Goal: Entertainment & Leisure: Consume media (video, audio)

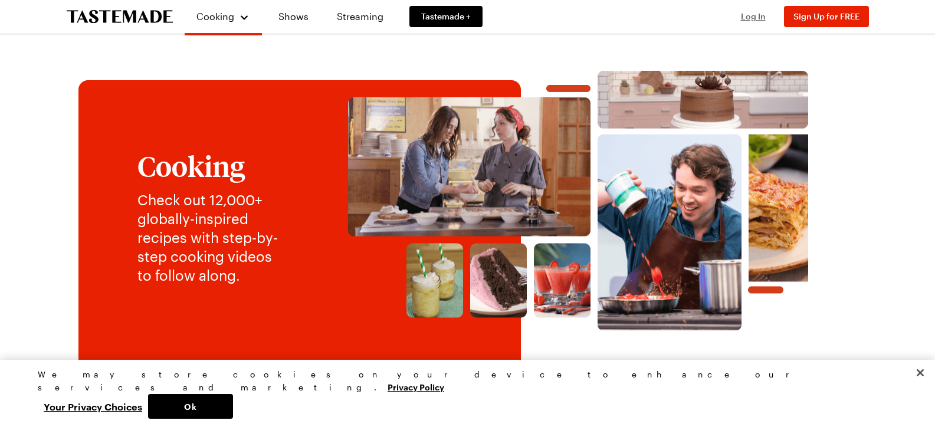
click at [757, 16] on span "Log In" at bounding box center [753, 16] width 25 height 10
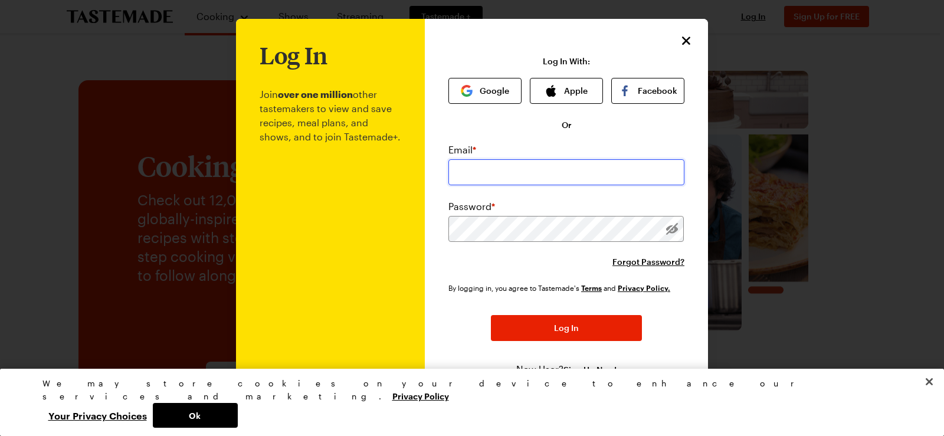
click at [558, 168] on input "email" at bounding box center [567, 172] width 236 height 26
type input "[EMAIL_ADDRESS][DOMAIN_NAME]"
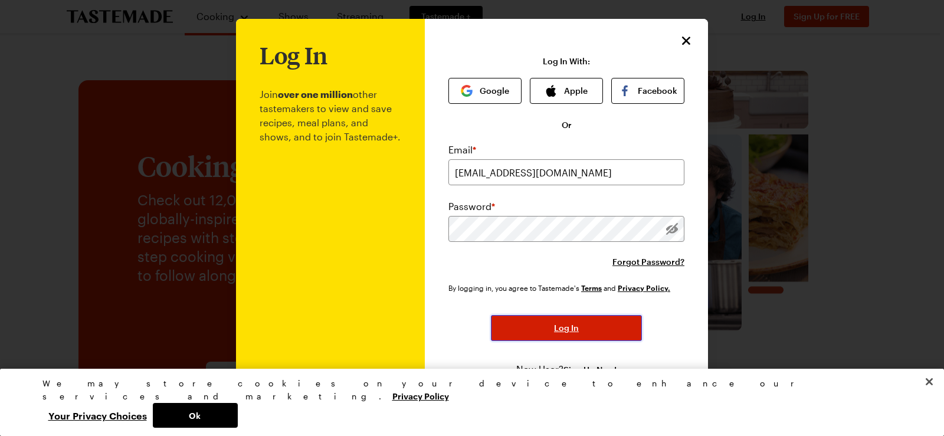
click at [568, 332] on span "Log In" at bounding box center [566, 328] width 25 height 12
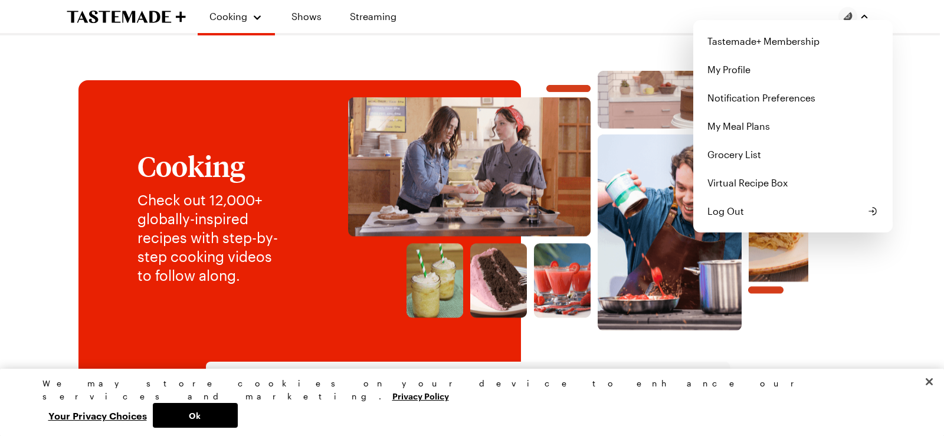
click at [846, 15] on img "button" at bounding box center [848, 16] width 19 height 19
click at [608, 14] on div "Cooking Shows Streaming Tastemade+ Membership My Profile Notification Preferenc…" at bounding box center [468, 16] width 850 height 33
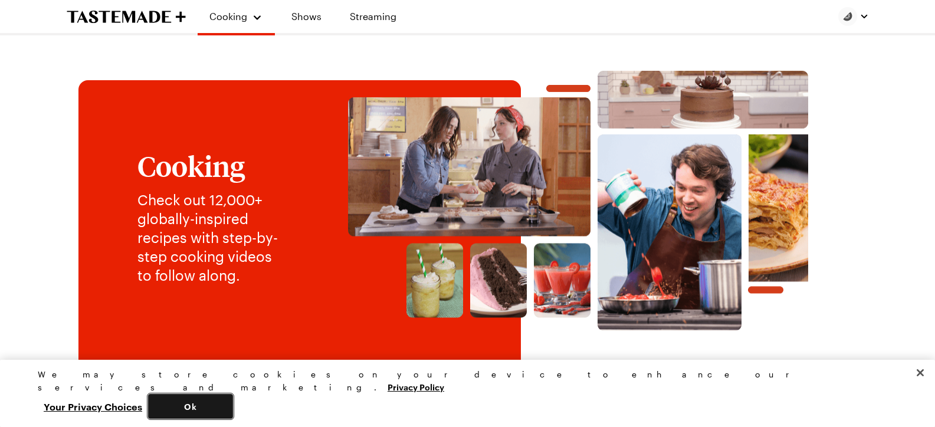
click at [233, 411] on button "Ok" at bounding box center [190, 406] width 85 height 25
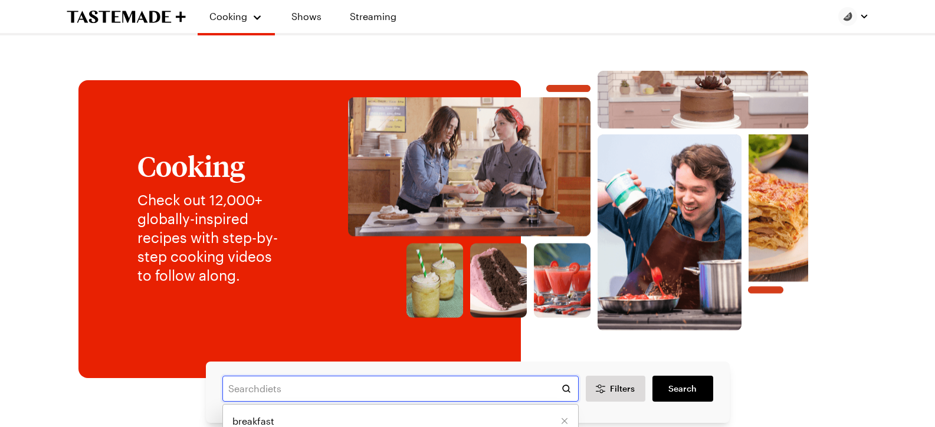
click at [271, 387] on input "text" at bounding box center [400, 389] width 356 height 26
type input "c"
type input "a"
type input "chicken wings"
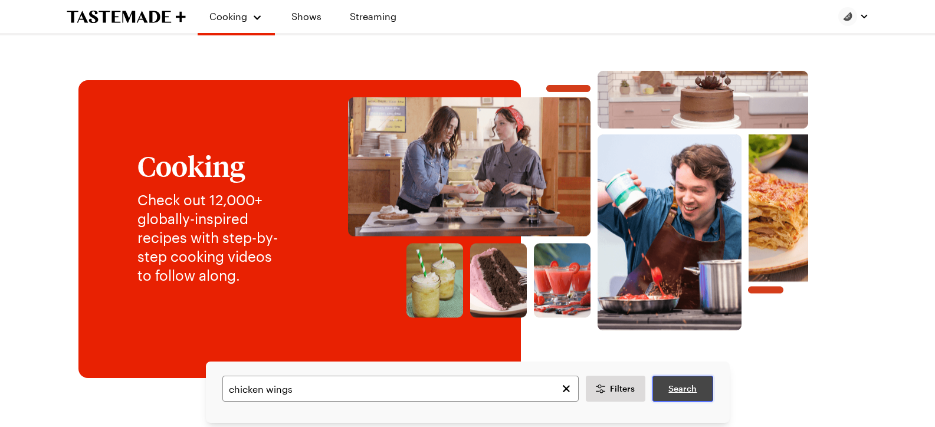
click at [690, 385] on span "Search" at bounding box center [683, 389] width 28 height 12
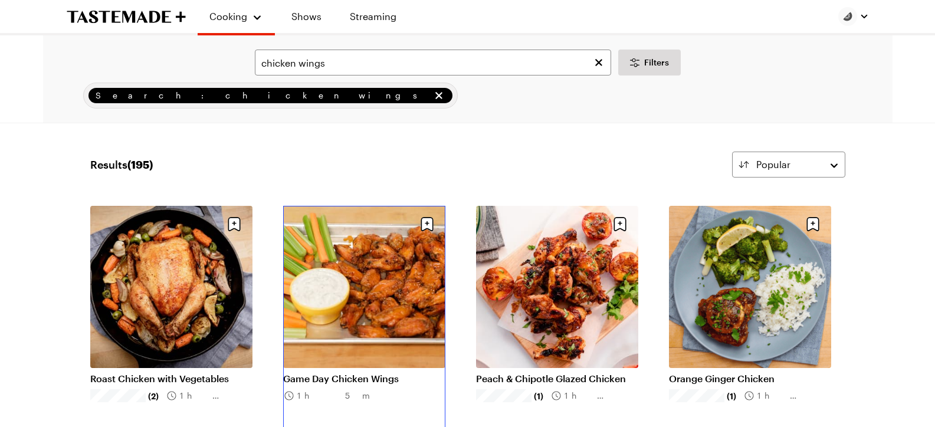
click at [341, 375] on link "Game Day Chicken Wings" at bounding box center [364, 379] width 162 height 12
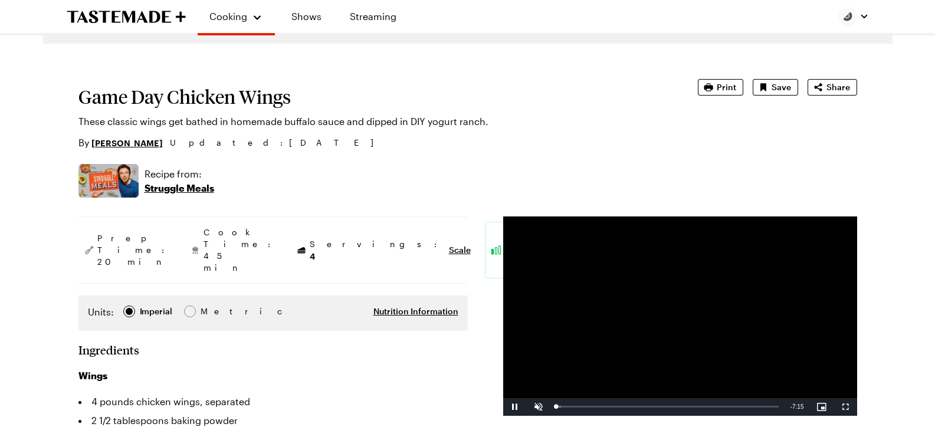
type textarea "x"
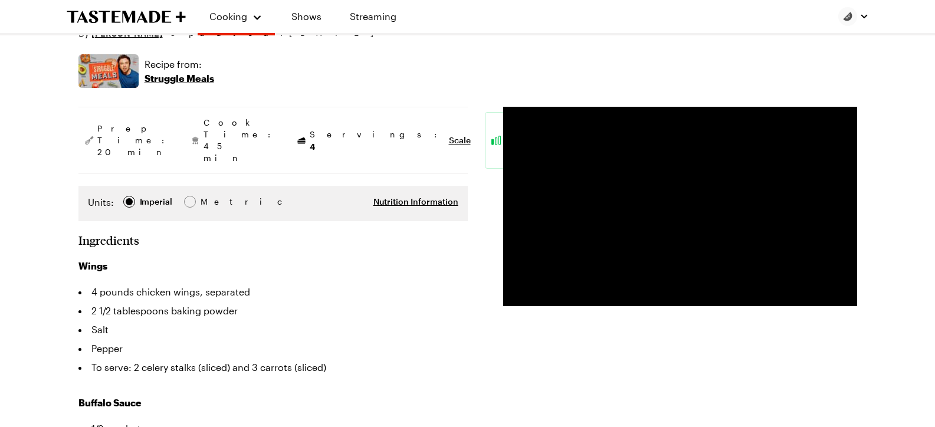
scroll to position [163, 0]
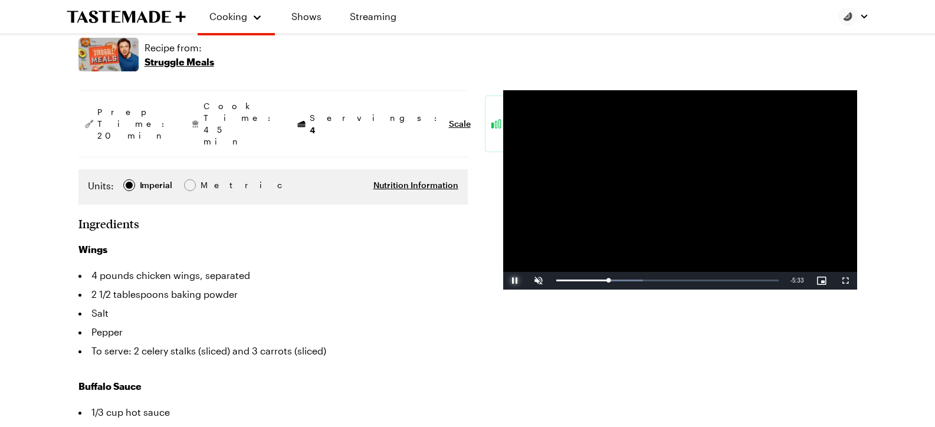
click at [513, 281] on span "Video Player" at bounding box center [515, 281] width 24 height 0
click at [558, 281] on div "24%" at bounding box center [564, 281] width 24 height 2
click at [554, 282] on div "7%" at bounding box center [565, 281] width 30 height 18
click at [516, 281] on span "Video Player" at bounding box center [515, 281] width 24 height 0
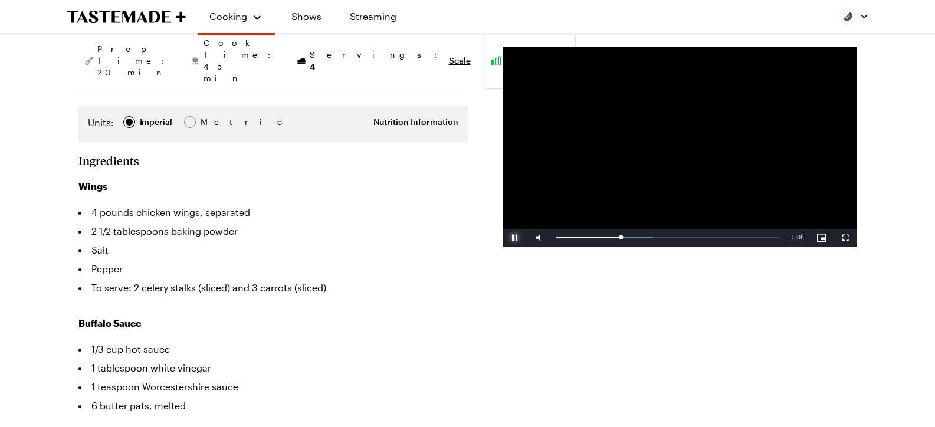
scroll to position [189, 0]
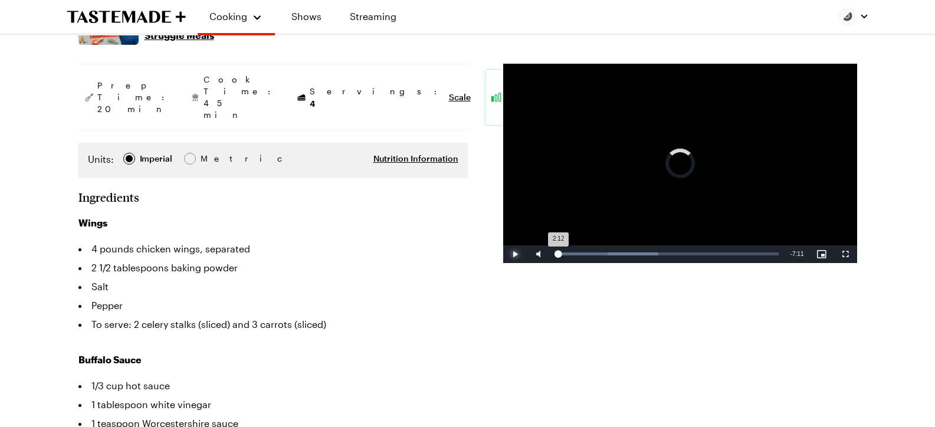
click at [558, 255] on div "2:12" at bounding box center [558, 254] width 2 height 3
click at [540, 254] on span "Video Player" at bounding box center [539, 254] width 24 height 0
click at [541, 254] on span "Video Player" at bounding box center [539, 254] width 24 height 0
click at [516, 254] on span "Video Player" at bounding box center [515, 254] width 24 height 0
click at [513, 254] on span "Video Player" at bounding box center [515, 254] width 24 height 0
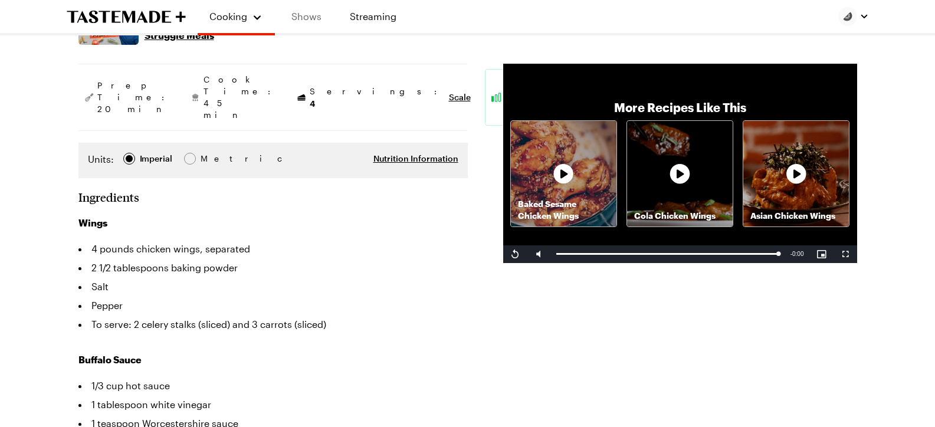
click at [306, 19] on link "Shows" at bounding box center [307, 16] width 54 height 33
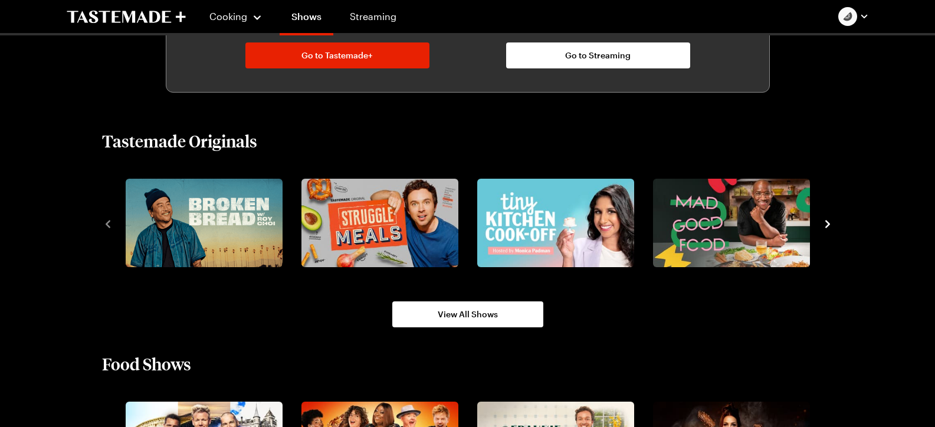
scroll to position [776, 0]
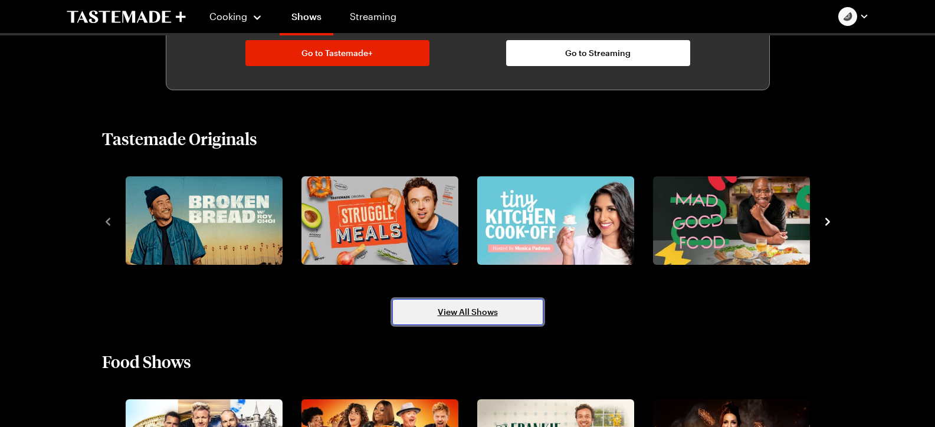
click at [510, 312] on link "View All Shows" at bounding box center [467, 312] width 151 height 26
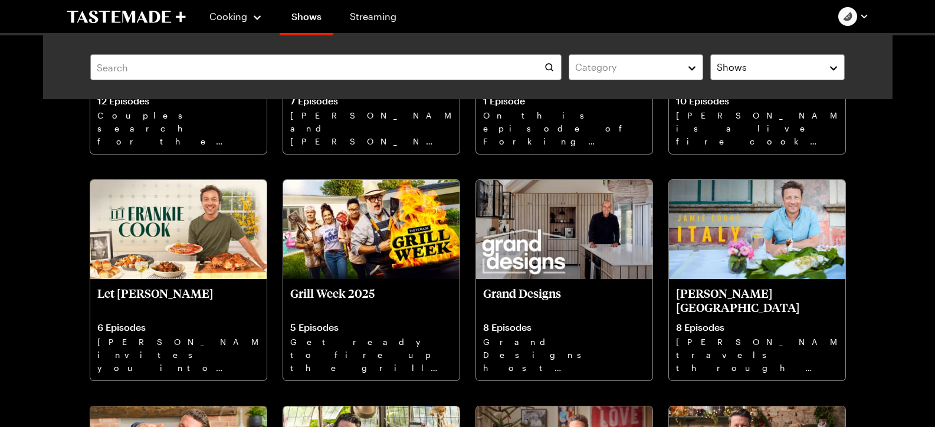
scroll to position [230, 0]
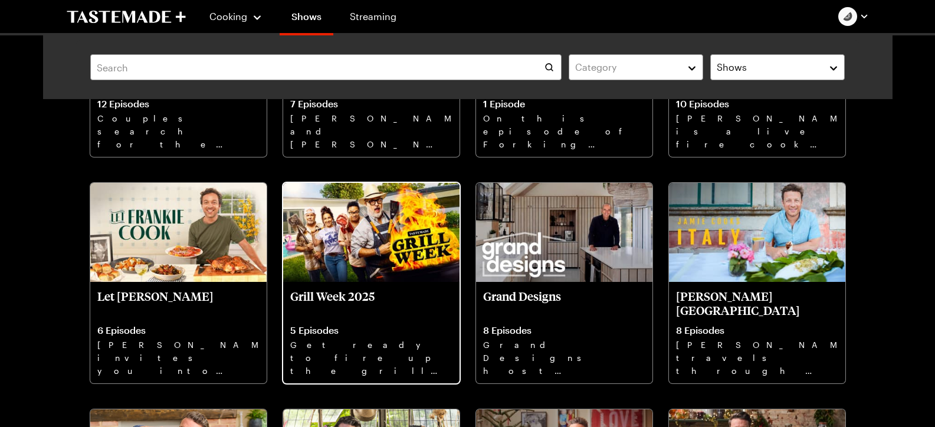
click at [356, 345] on p "Get ready to fire up the grill. Grill Week is back!" at bounding box center [371, 358] width 162 height 38
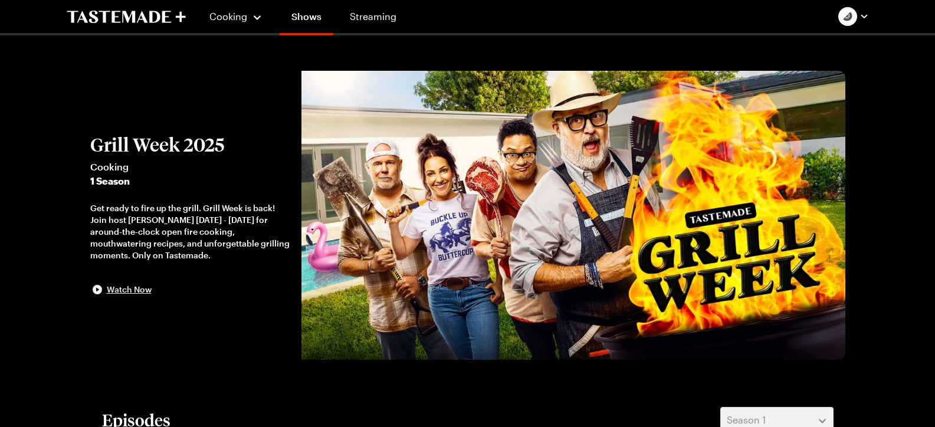
click at [120, 288] on span "Watch Now" at bounding box center [129, 290] width 45 height 12
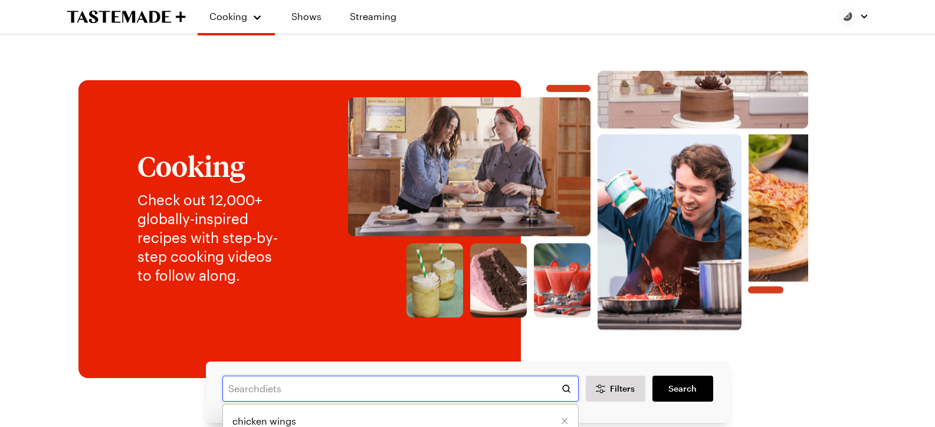
click at [294, 382] on input "text" at bounding box center [400, 389] width 356 height 26
click at [287, 421] on span "chicken wings" at bounding box center [265, 421] width 64 height 14
type input "chicken wings"
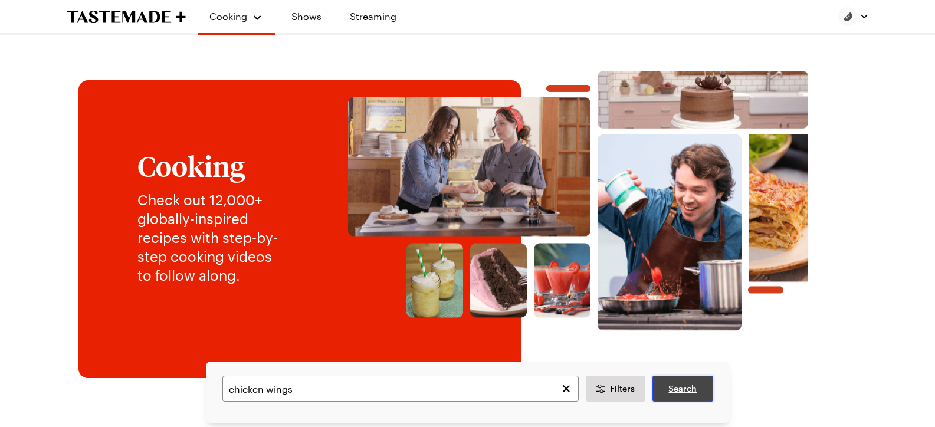
click at [689, 385] on span "Search" at bounding box center [683, 389] width 28 height 12
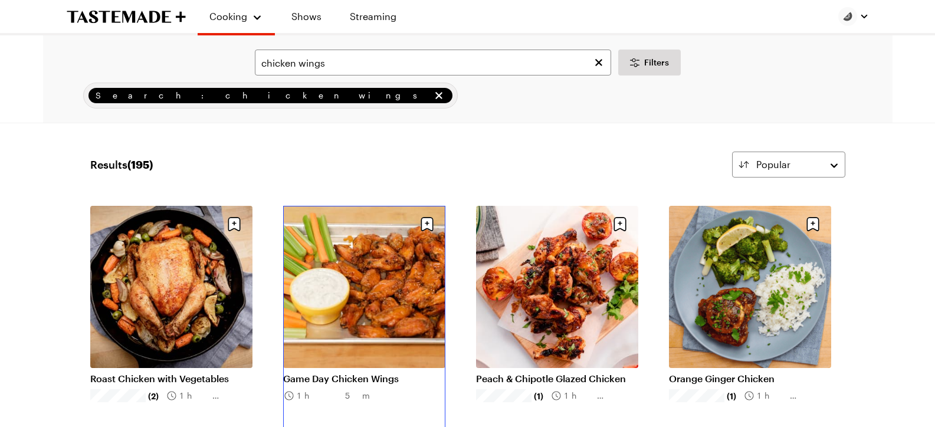
click at [362, 378] on link "Game Day Chicken Wings" at bounding box center [364, 379] width 162 height 12
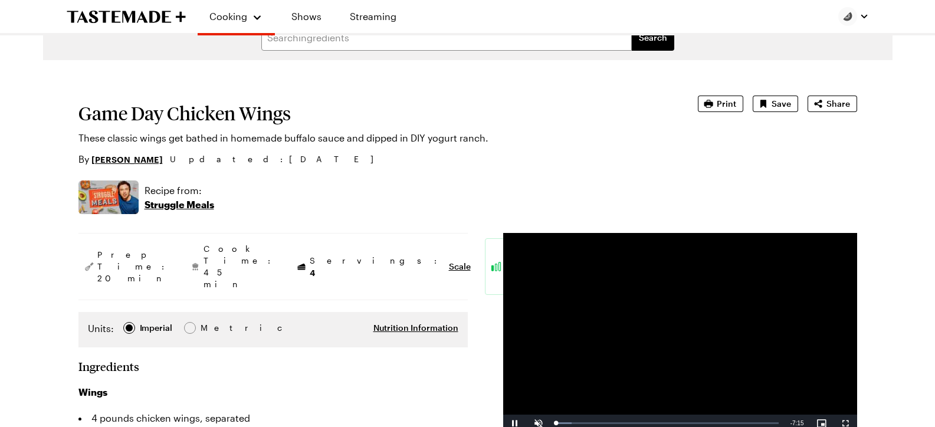
type textarea "x"
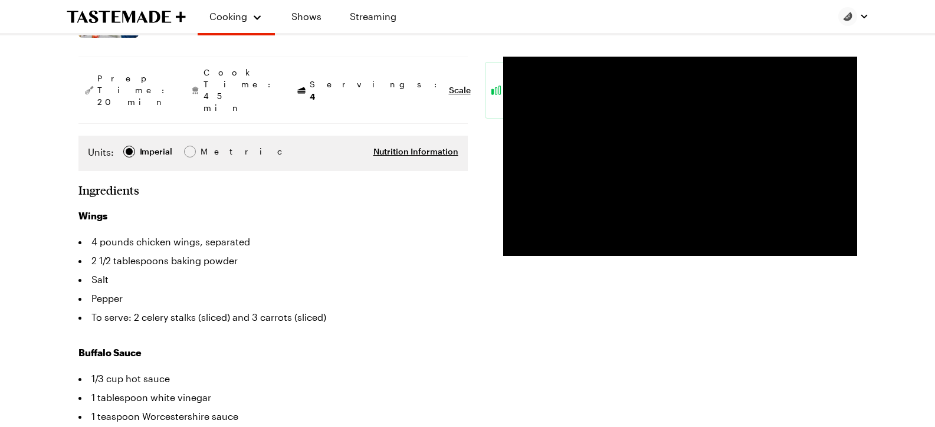
scroll to position [198, 0]
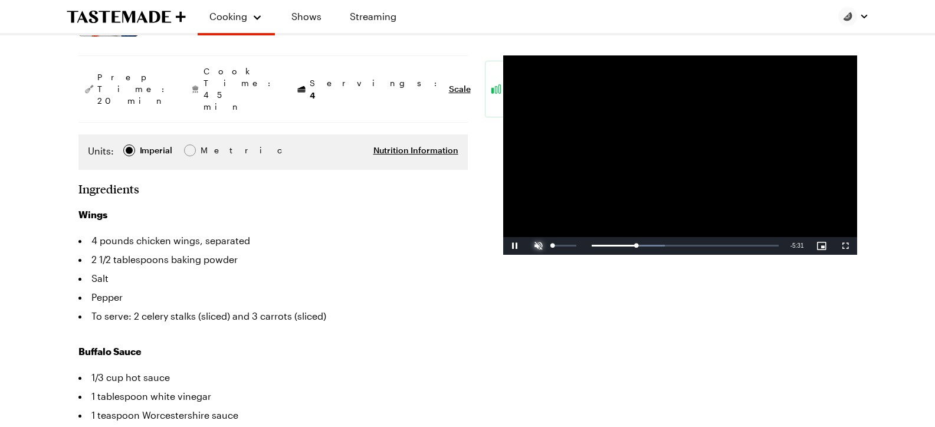
click at [538, 246] on span "Video Player" at bounding box center [539, 246] width 24 height 0
